Goal: Task Accomplishment & Management: Manage account settings

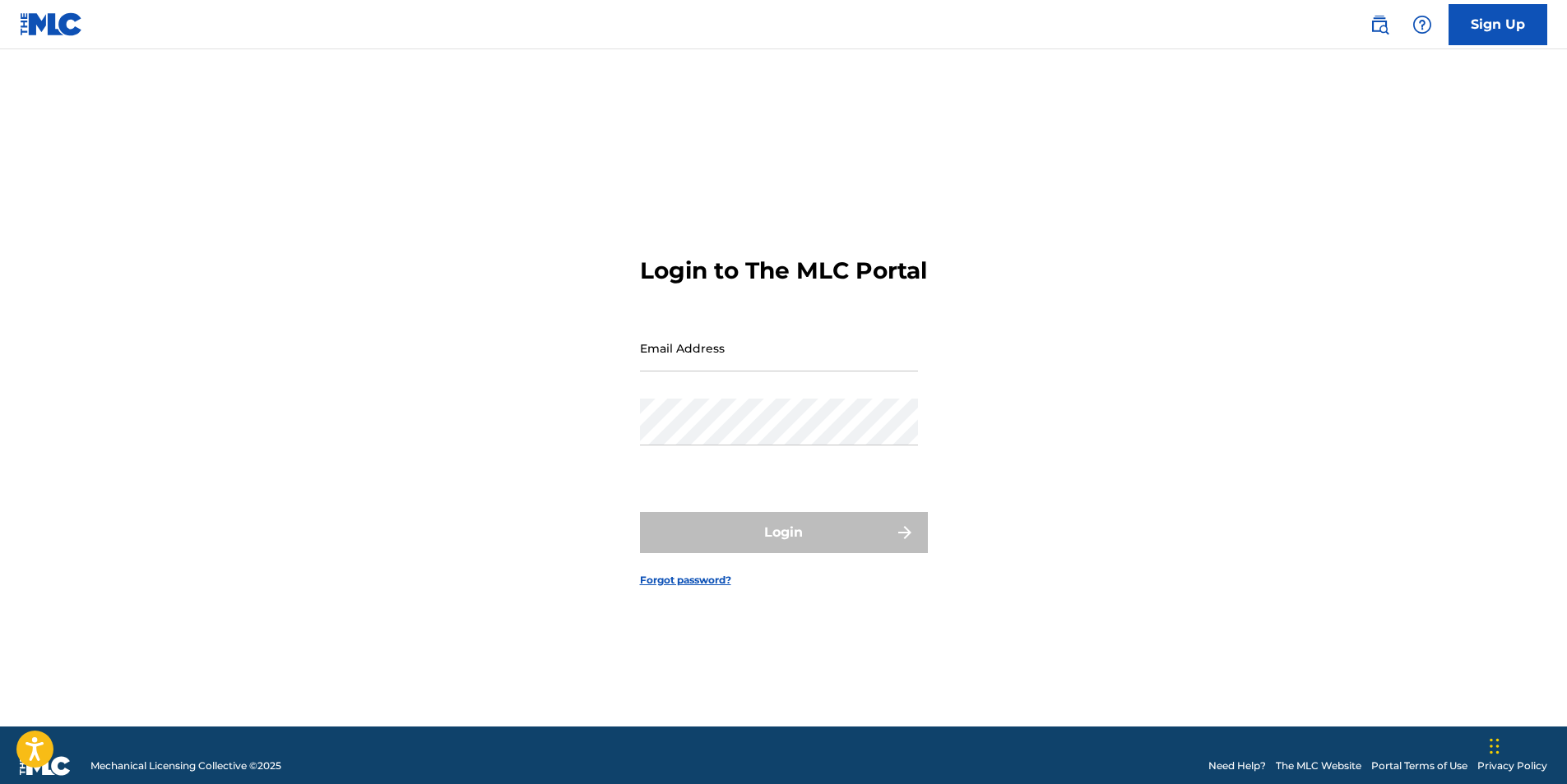
click at [705, 371] on input "Email Address" at bounding box center [779, 348] width 278 height 47
type input "[EMAIL_ADDRESS][DOMAIN_NAME]"
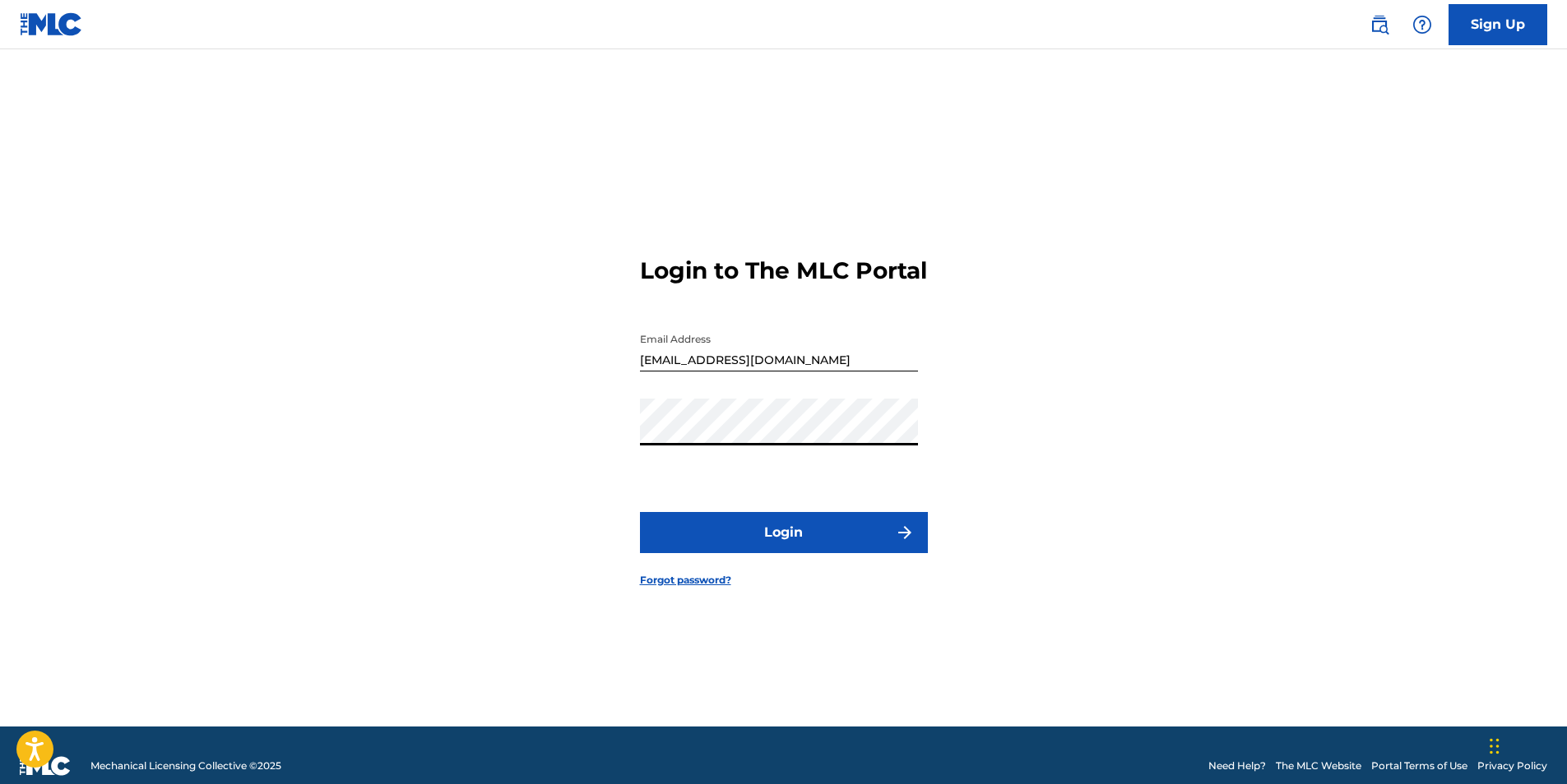
click at [640, 512] on button "Login" at bounding box center [784, 532] width 288 height 41
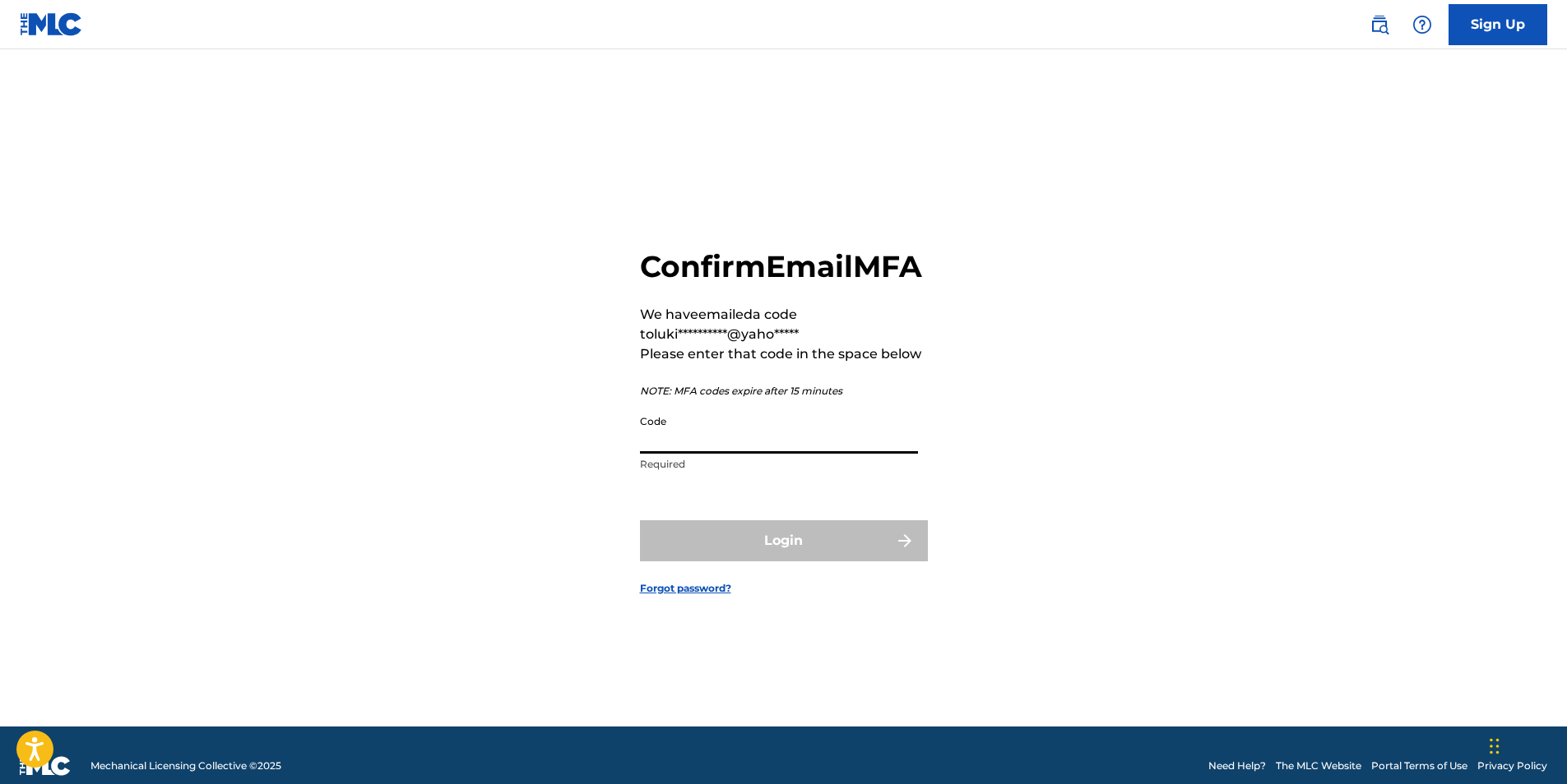
paste input "412209"
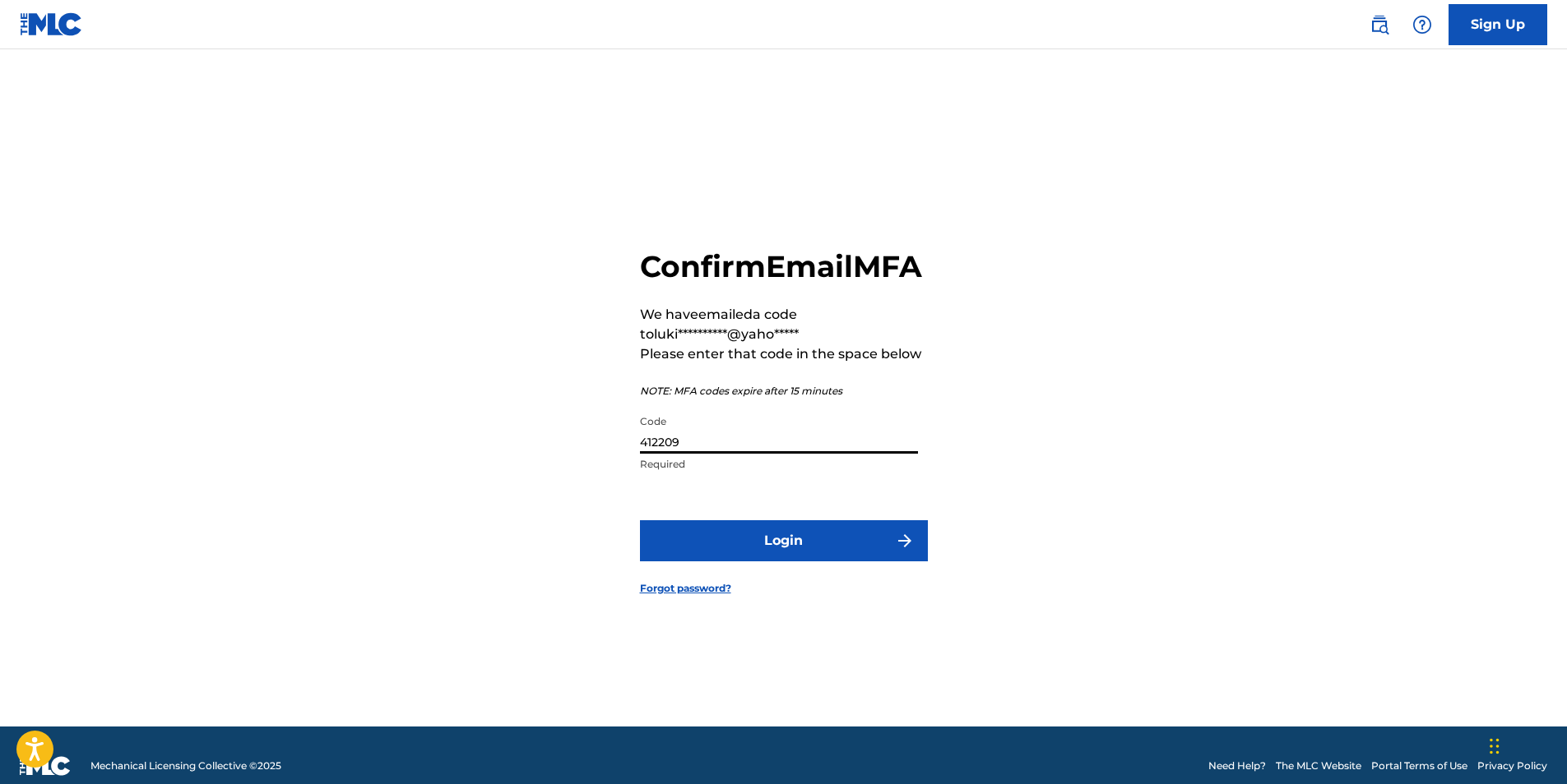
type input "412209"
click at [760, 554] on button "Login" at bounding box center [784, 540] width 288 height 41
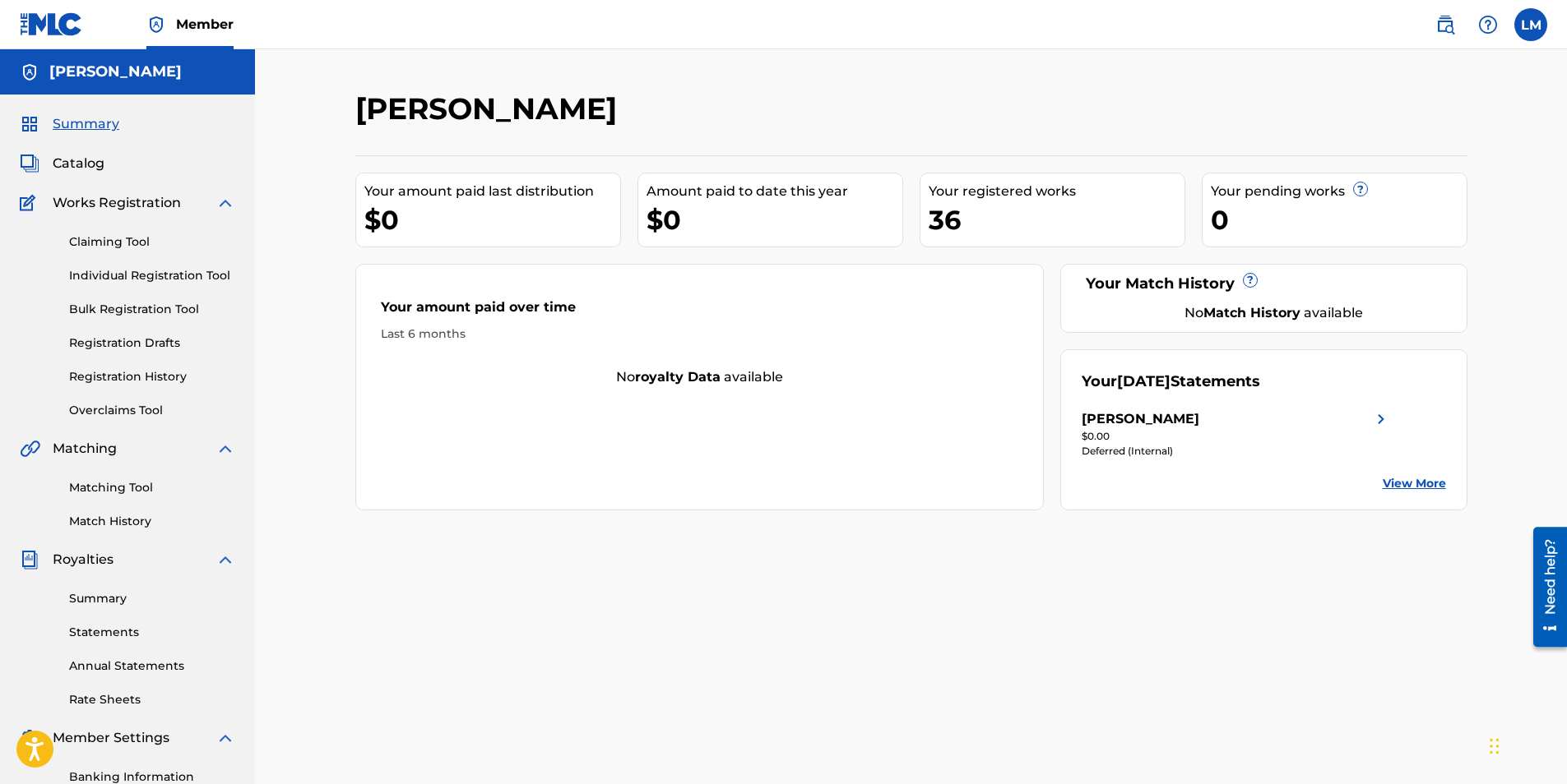
click at [83, 159] on span "Catalog" at bounding box center [78, 163] width 52 height 20
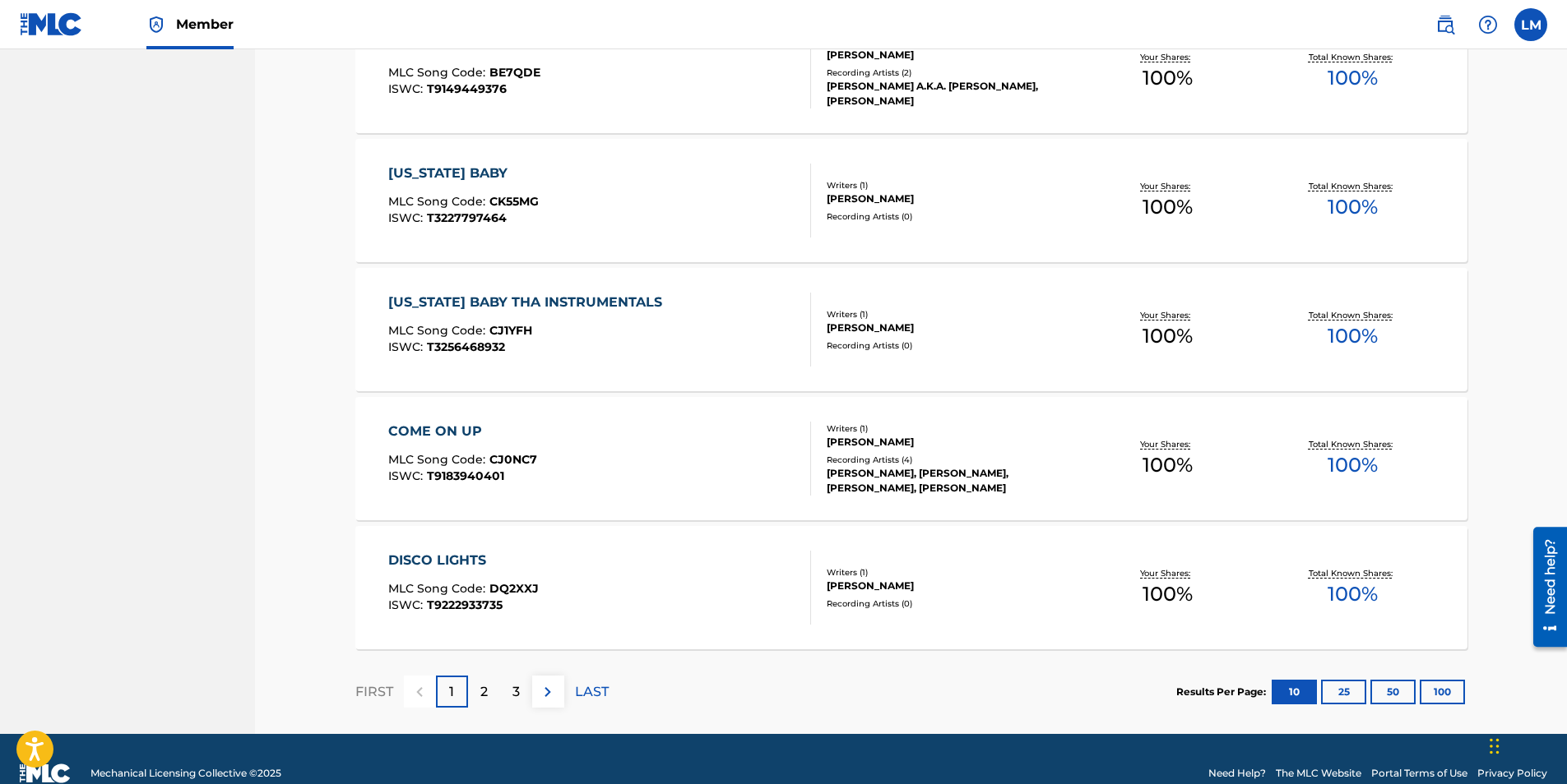
scroll to position [1097, 0]
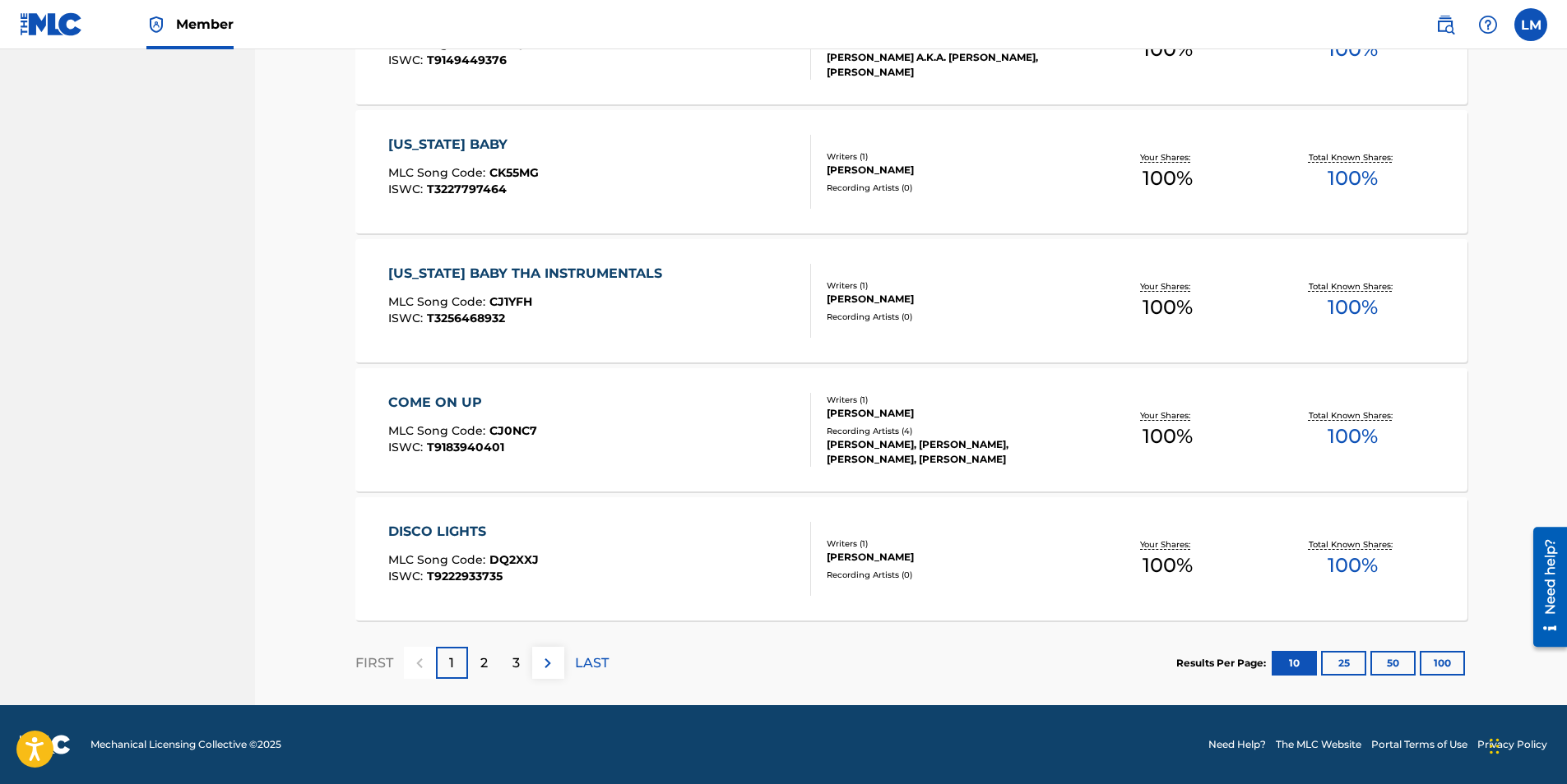
click at [492, 668] on div "2" at bounding box center [483, 662] width 32 height 32
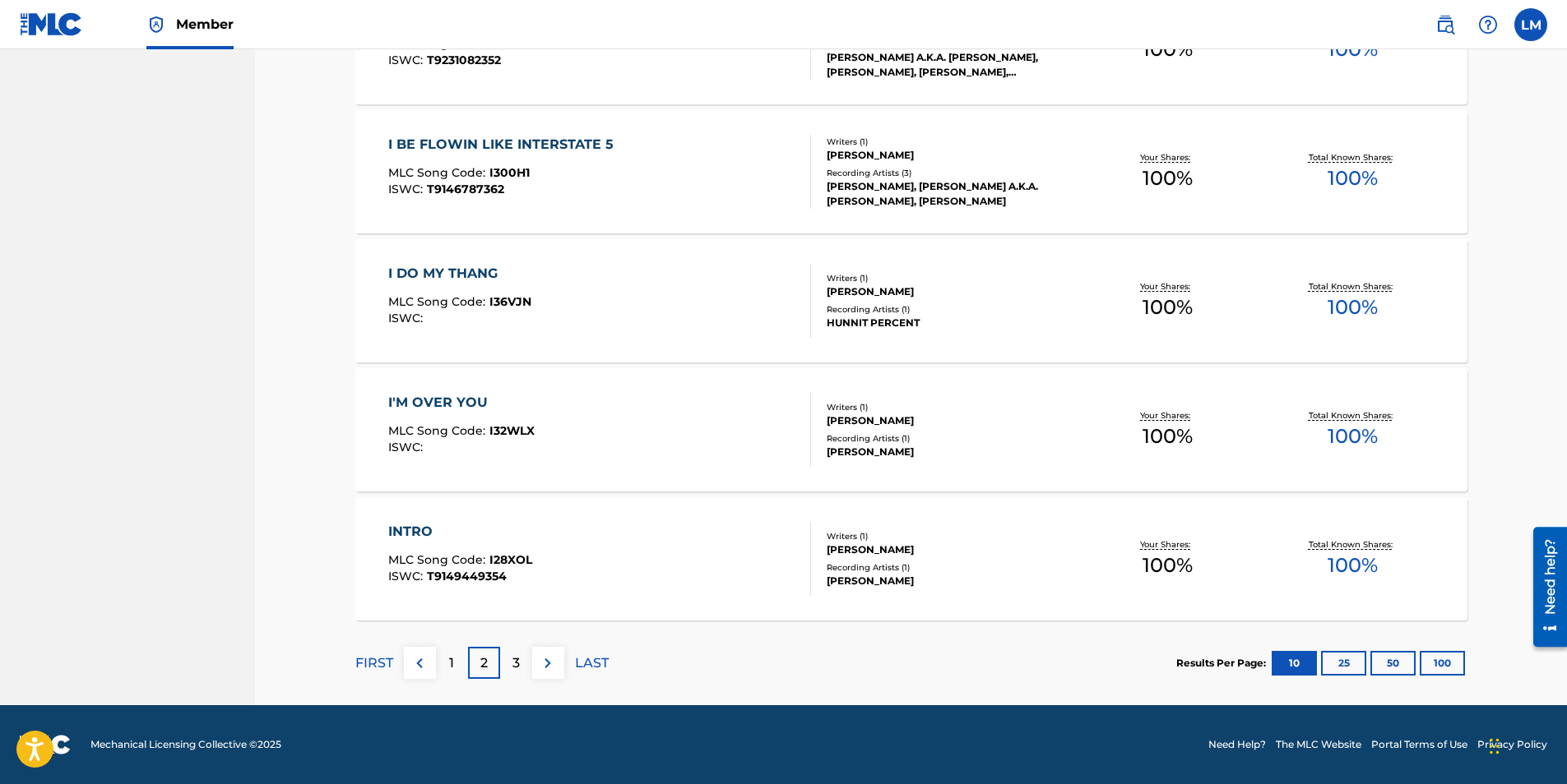
click at [512, 664] on p "3" at bounding box center [516, 663] width 7 height 20
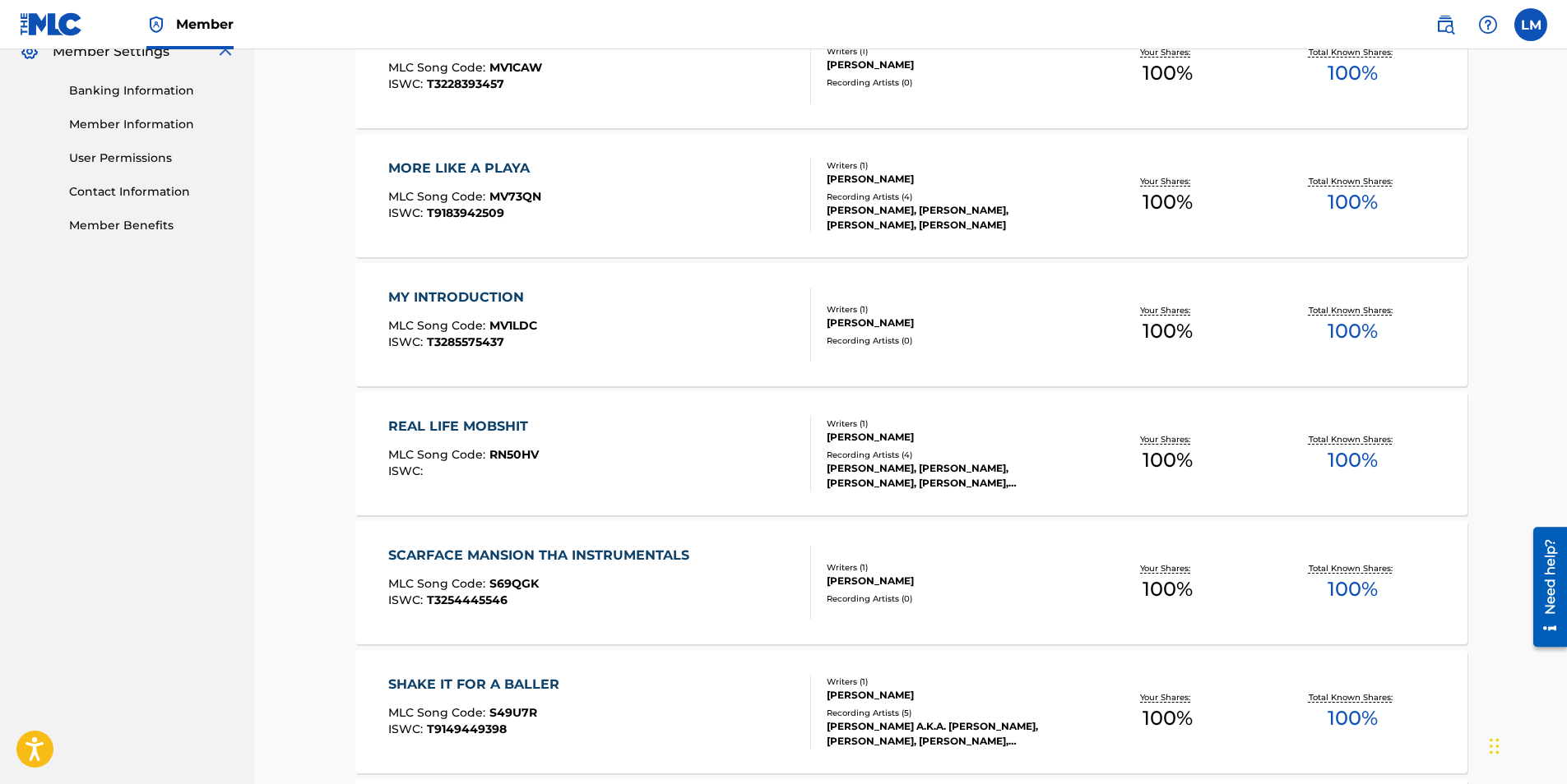
scroll to position [604, 0]
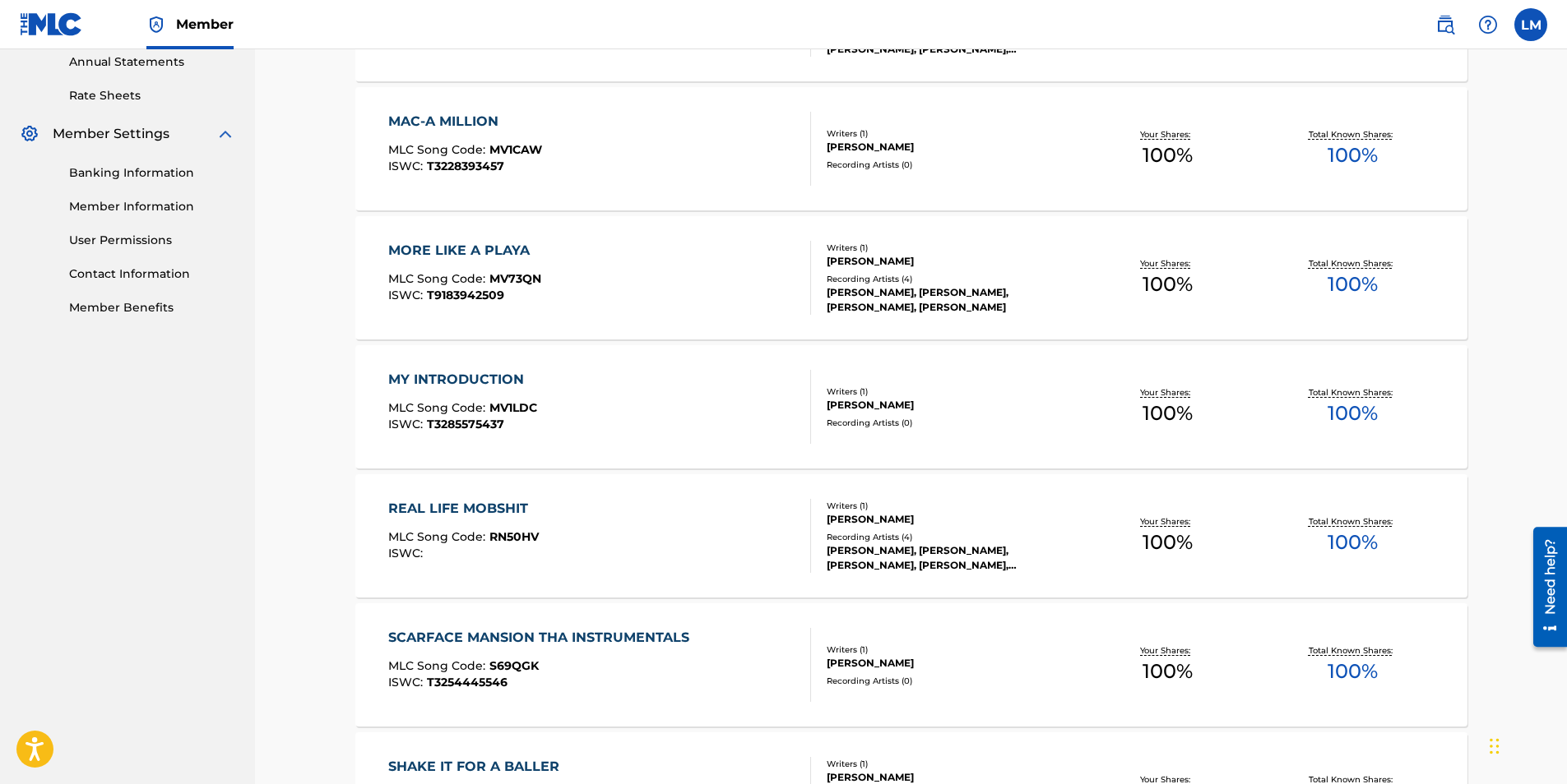
click at [872, 140] on div "[PERSON_NAME]" at bounding box center [951, 147] width 249 height 15
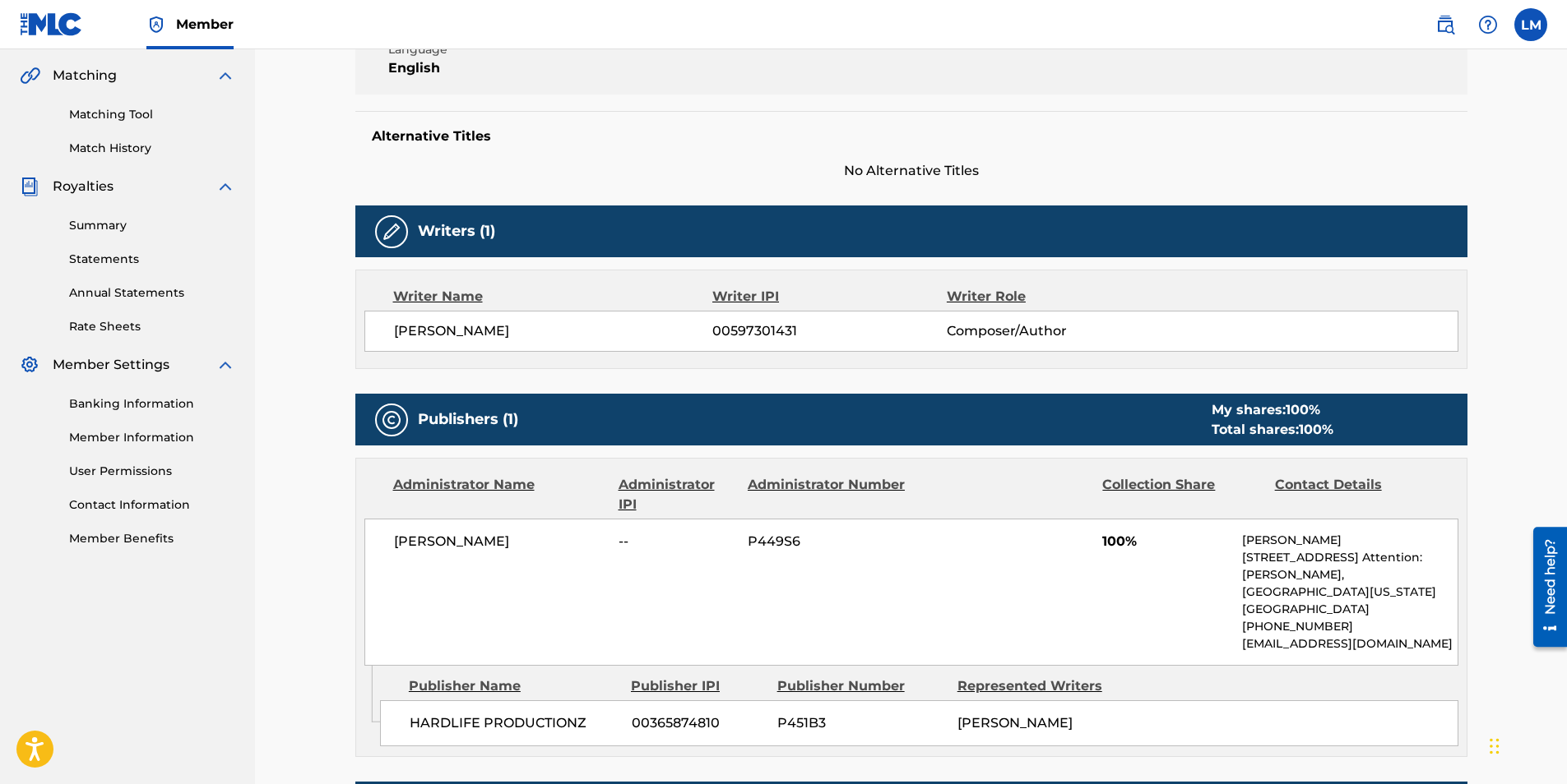
scroll to position [44, 0]
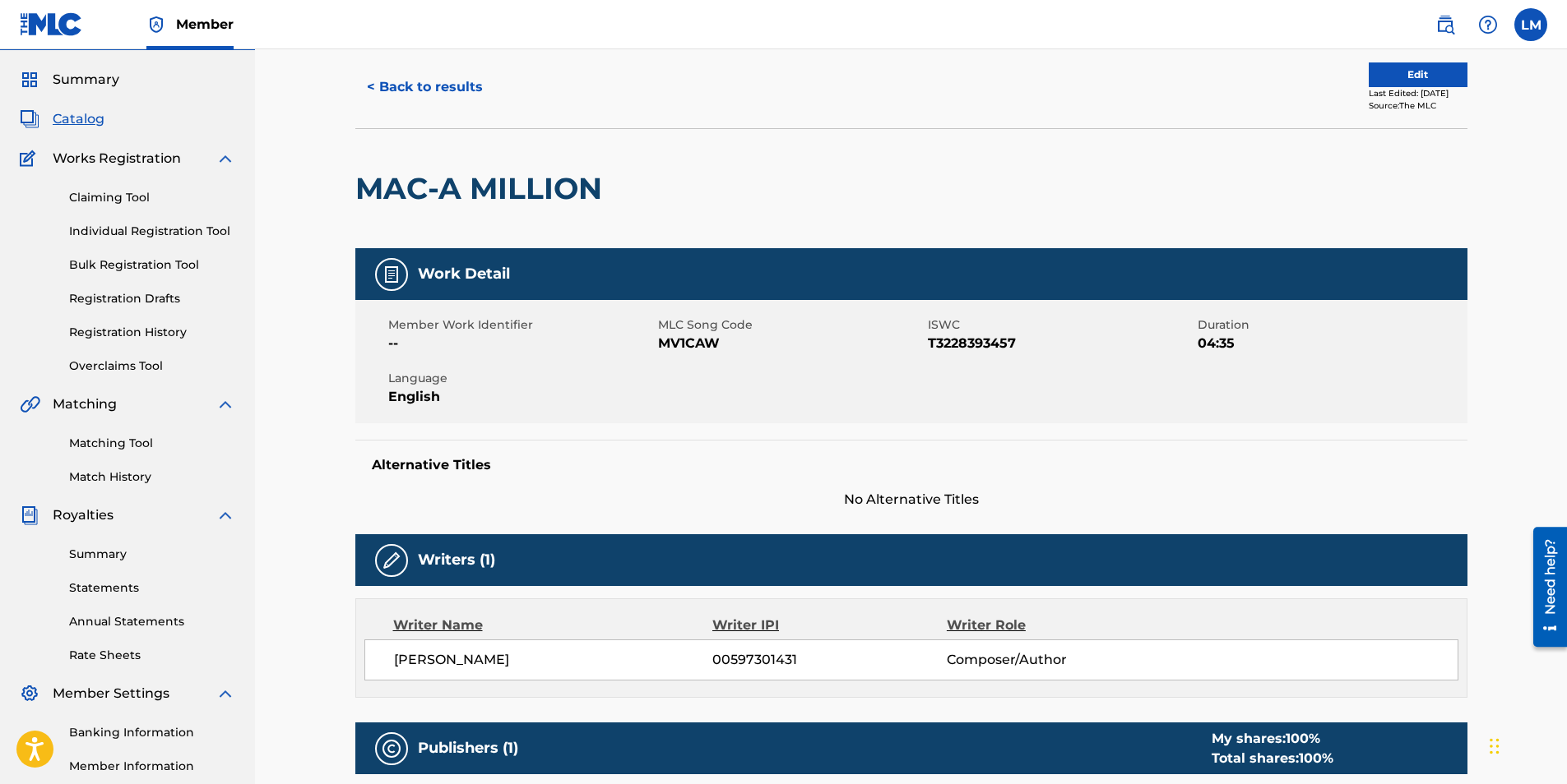
click at [1377, 75] on button "Edit" at bounding box center [1417, 74] width 99 height 24
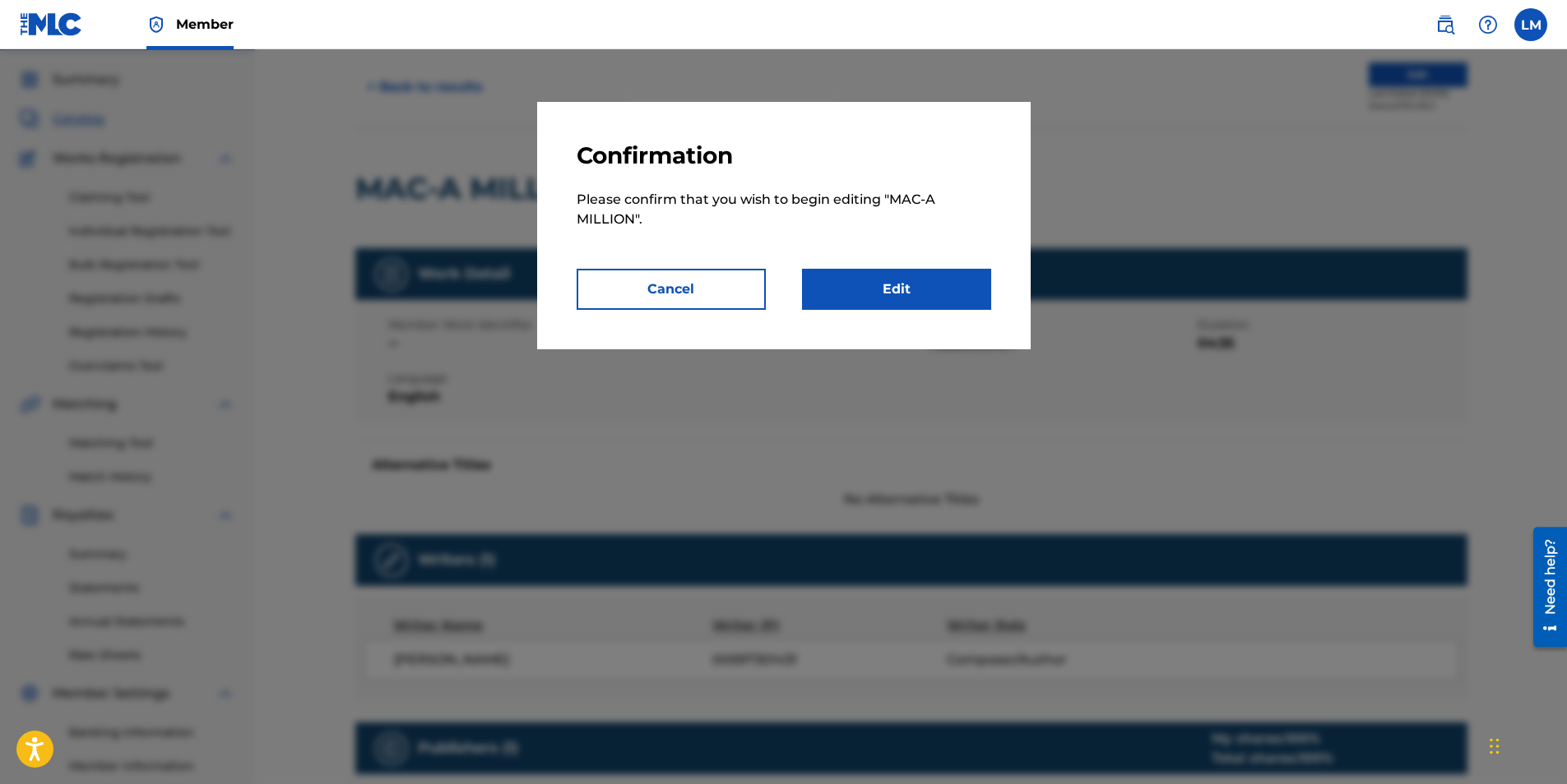
click at [878, 290] on link "Edit" at bounding box center [896, 289] width 189 height 41
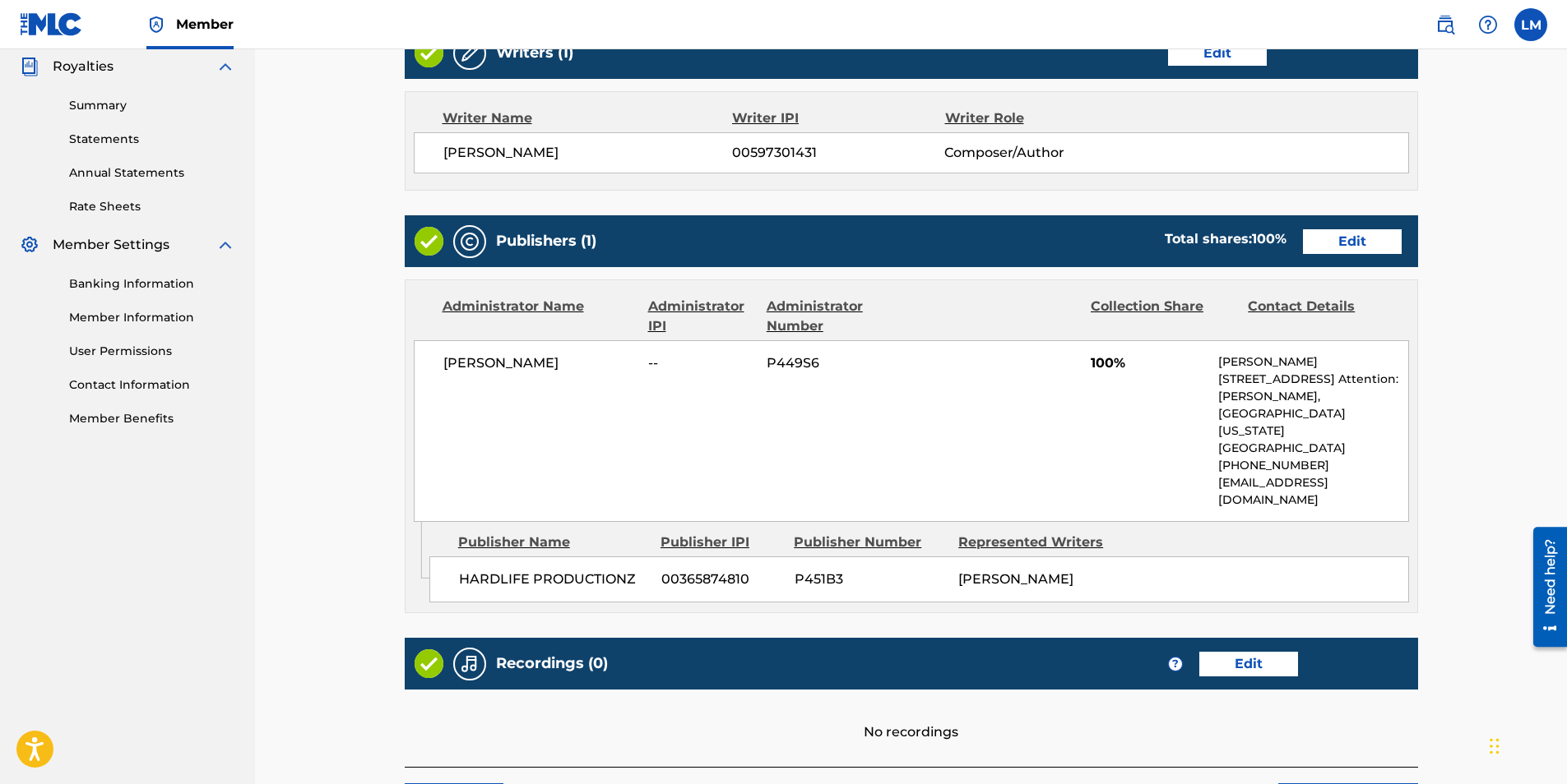
scroll to position [575, 0]
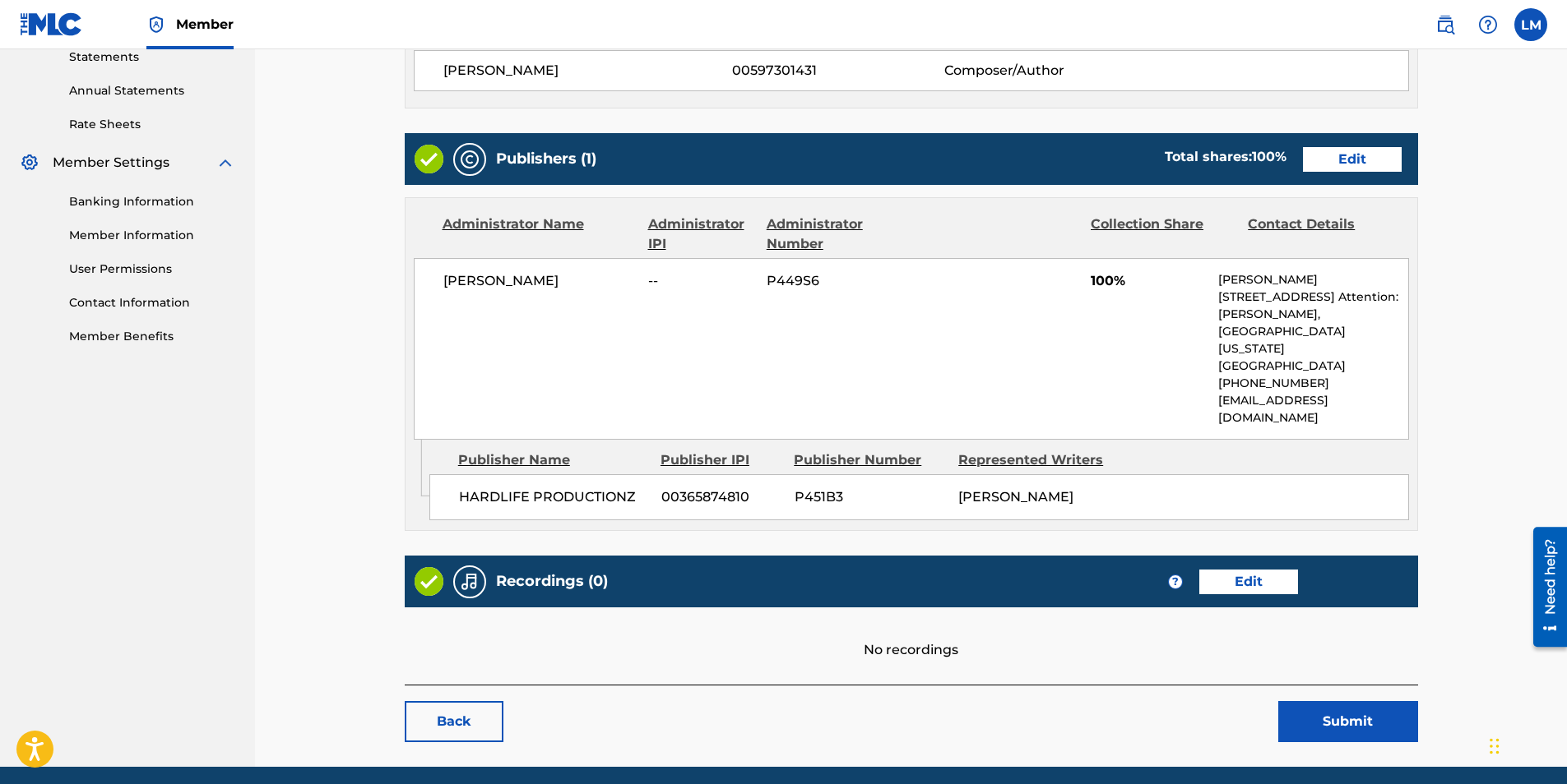
click at [1263, 570] on link "Edit" at bounding box center [1248, 582] width 99 height 24
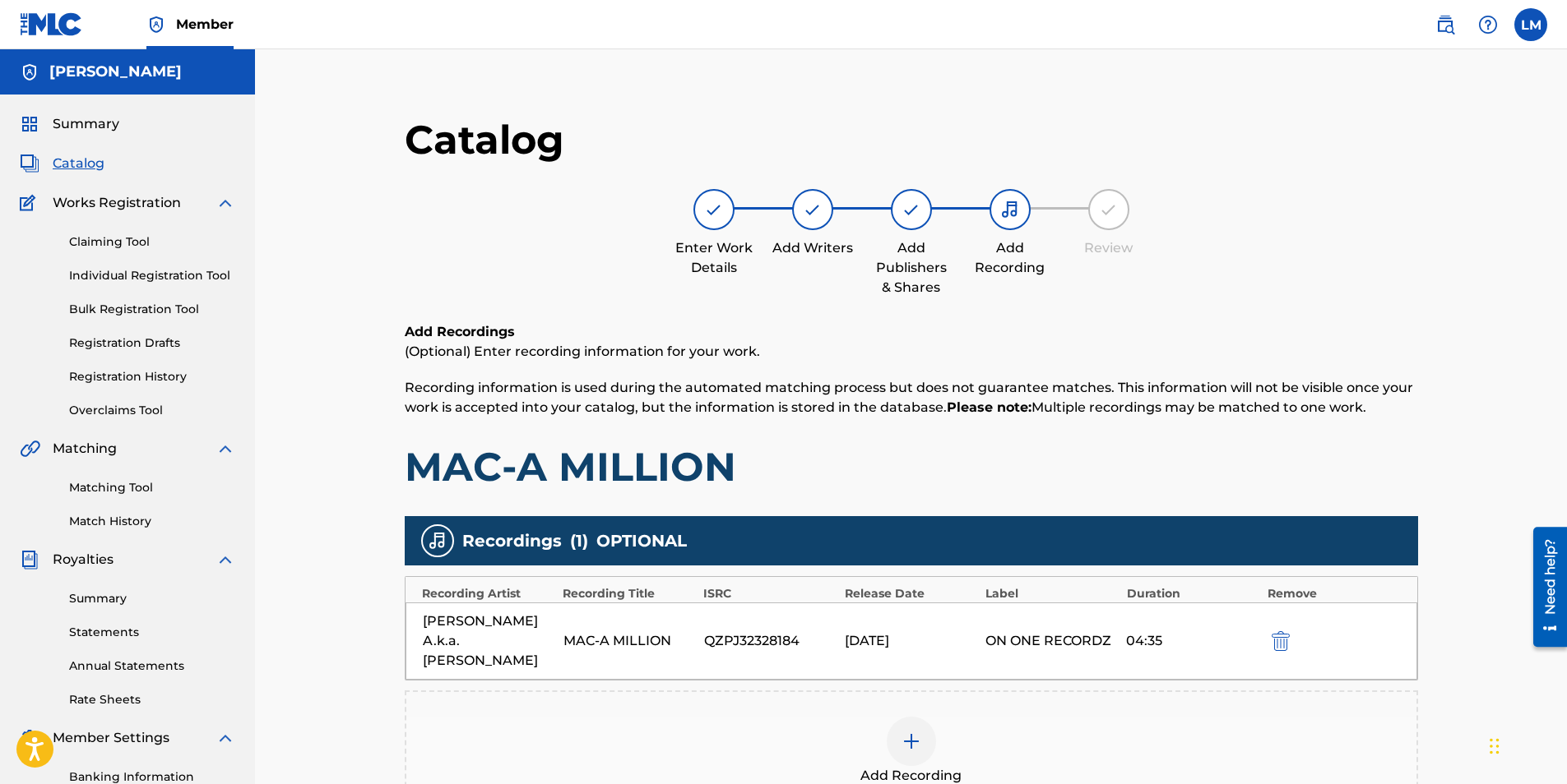
click at [434, 585] on div "Recording Artist" at bounding box center [488, 593] width 133 height 17
drag, startPoint x: 434, startPoint y: 585, endPoint x: 387, endPoint y: 625, distance: 61.7
click at [388, 624] on main "Catalog Enter Work Details Add Writers Add Publishers & Shares Add Recording Re…" at bounding box center [911, 519] width 1112 height 857
click at [966, 466] on h1 "MAC-A MILLION" at bounding box center [912, 466] width 1013 height 49
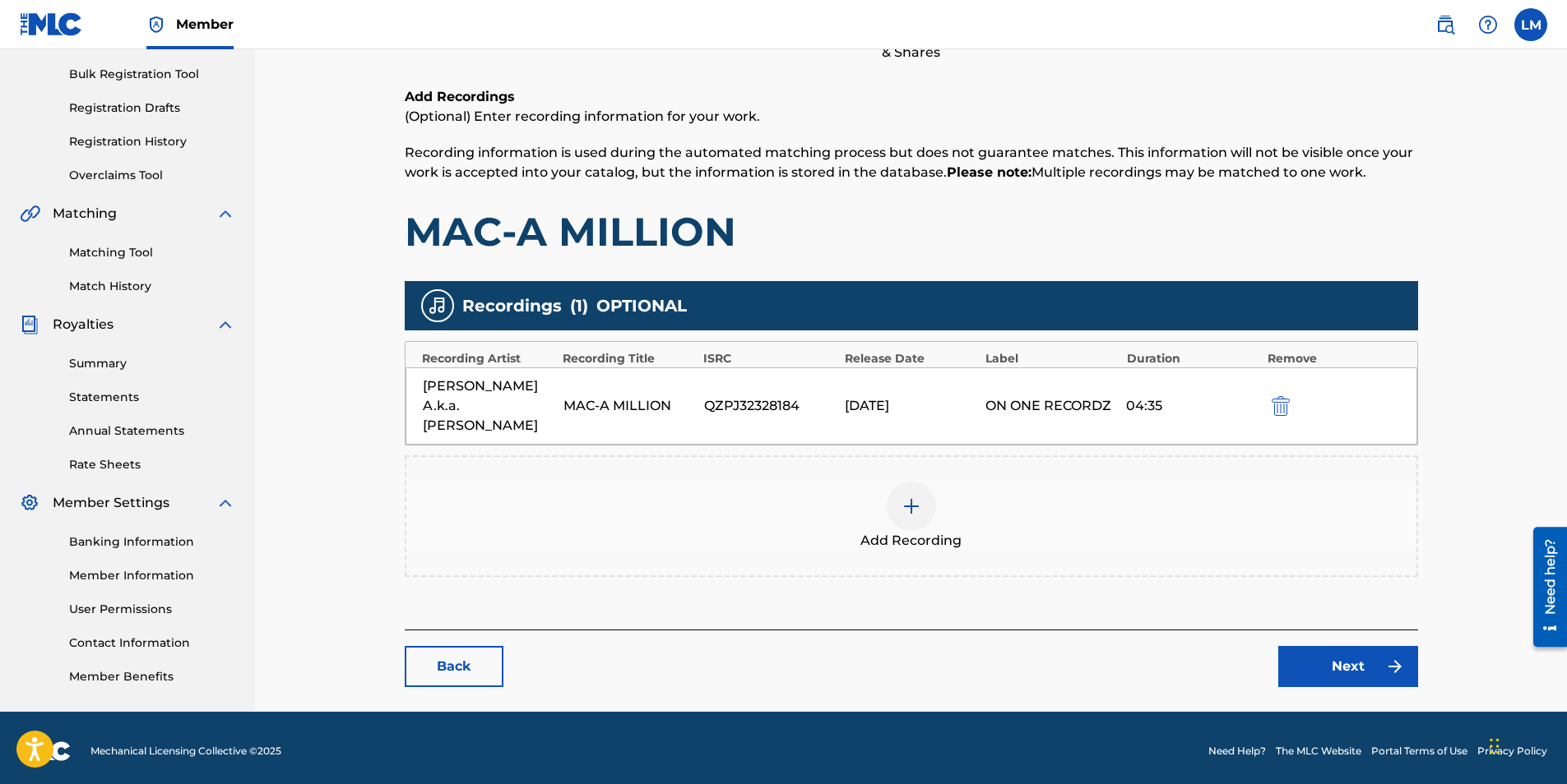
click at [462, 646] on link "Back" at bounding box center [454, 666] width 99 height 41
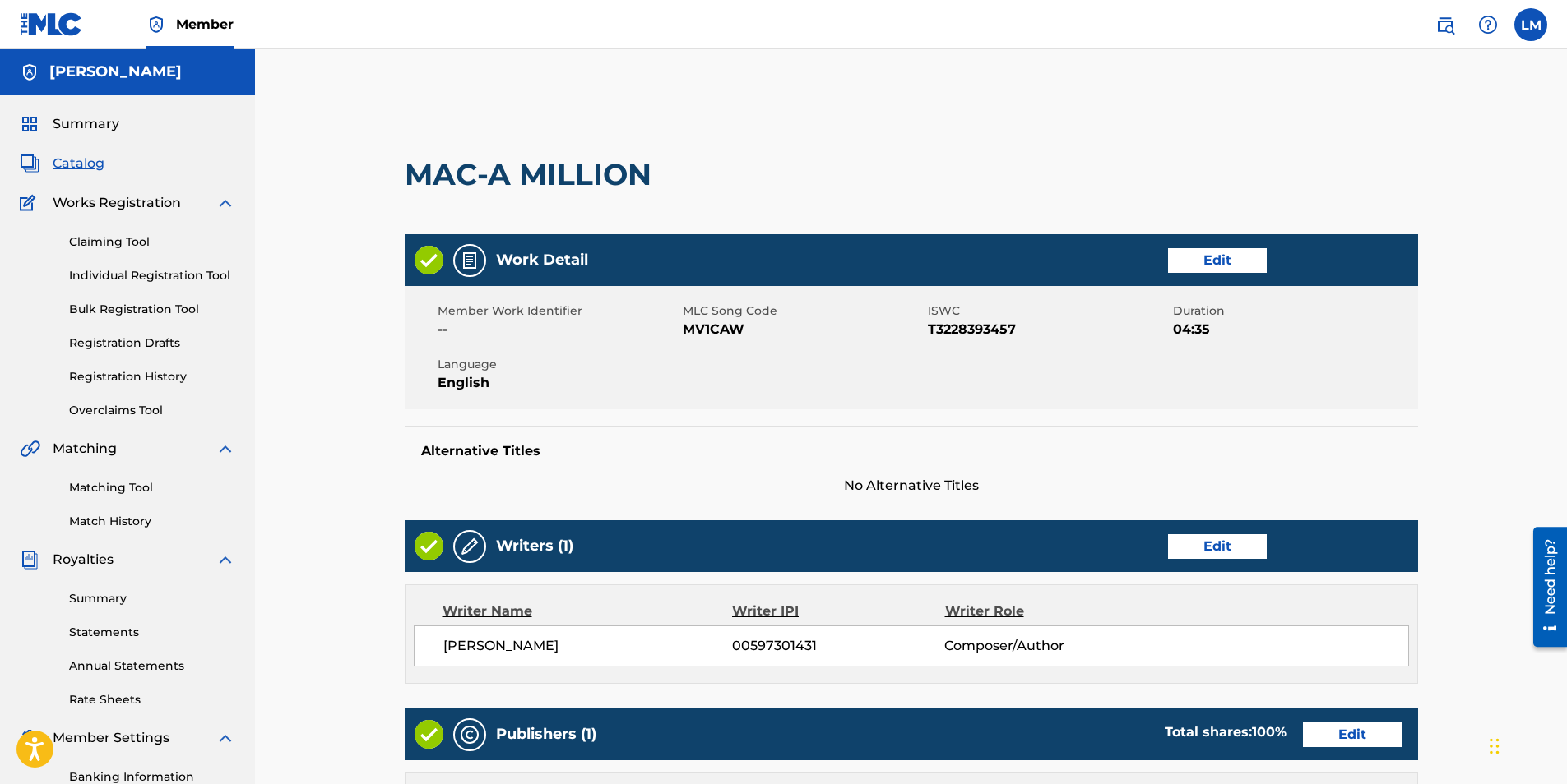
click at [74, 122] on span "Summary" at bounding box center [85, 124] width 66 height 20
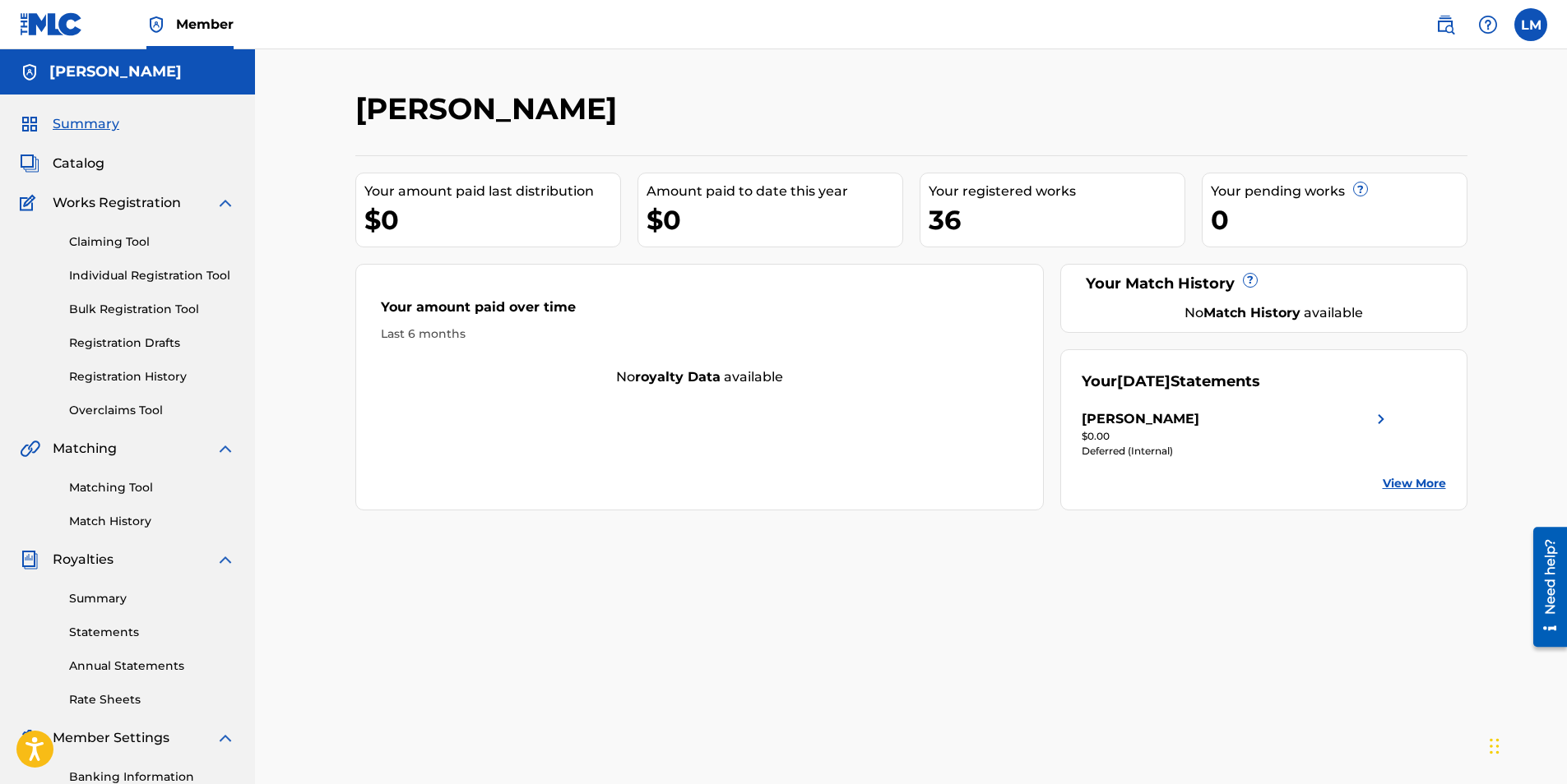
click at [1520, 27] on label at bounding box center [1531, 24] width 33 height 33
click at [1531, 24] on input "LM [PERSON_NAME] [EMAIL_ADDRESS][DOMAIN_NAME] Notification Preferences Profile …" at bounding box center [1531, 24] width 0 height 0
click at [1367, 234] on p "Log out" at bounding box center [1371, 232] width 39 height 15
click at [1531, 24] on input "LM [PERSON_NAME] [EMAIL_ADDRESS][DOMAIN_NAME] Notification Preferences Profile …" at bounding box center [1531, 24] width 0 height 0
